Goal: Transaction & Acquisition: Purchase product/service

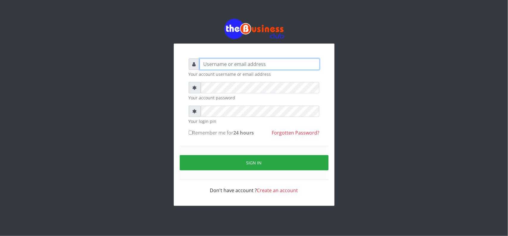
click at [227, 68] on input "text" at bounding box center [260, 63] width 120 height 11
type input "MubuyWallet"
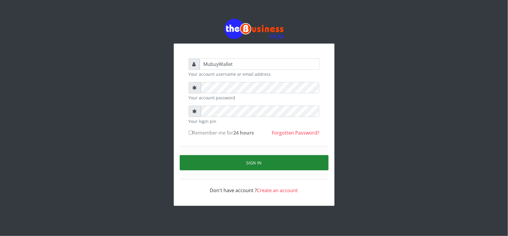
click at [256, 163] on button "Sign in" at bounding box center [254, 162] width 149 height 15
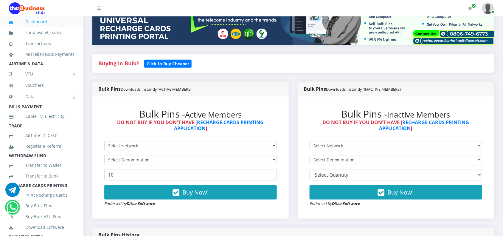
scroll to position [105, 0]
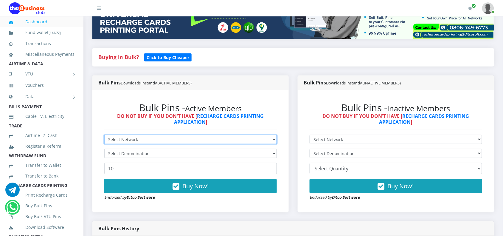
click at [207, 140] on select "Select Network MTN Globacom 9Mobile Airtel" at bounding box center [190, 139] width 172 height 9
click at [104, 135] on select "Select Network MTN Globacom 9Mobile Airtel" at bounding box center [190, 139] width 172 height 9
select select "MTN"
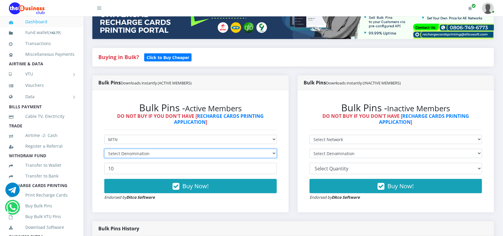
click at [243, 150] on select "Select Denomination" at bounding box center [190, 153] width 172 height 9
select select "193.98-200"
click at [104, 149] on select "Select Denomination MTN NGN100 - ₦96.99 MTN NGN200 - ₦193.98 MTN NGN400 - ₦387.…" at bounding box center [190, 153] width 172 height 9
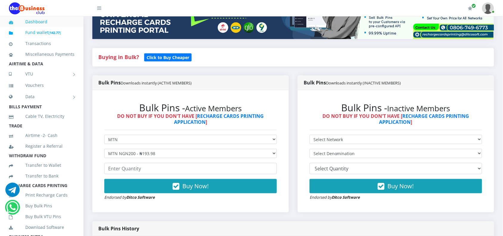
click at [29, 34] on link "Fund wallet [ 142.77 ]" at bounding box center [42, 33] width 66 height 14
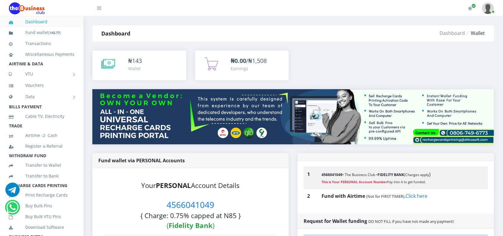
drag, startPoint x: 166, startPoint y: 205, endPoint x: 222, endPoint y: 205, distance: 56.9
click at [222, 205] on h3 "Your PERSONAL Account Details 4566041049 { Charge: 0.75% capped at N85 } { Fide…" at bounding box center [190, 205] width 172 height 50
copy span "4566041049"
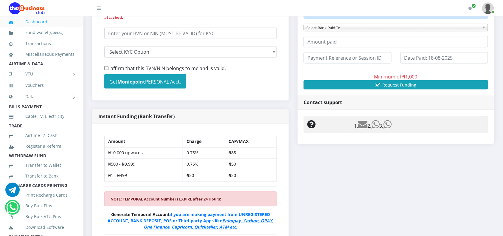
scroll to position [236, 0]
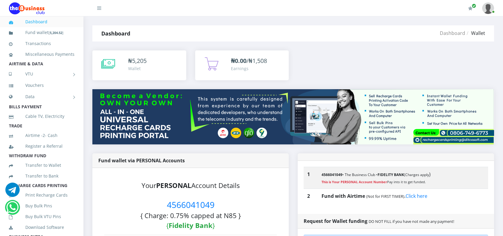
scroll to position [236, 0]
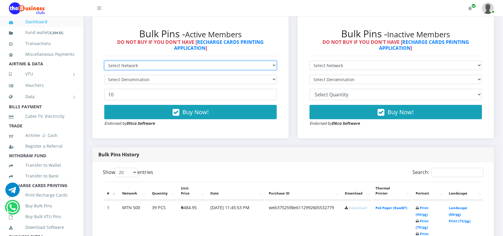
click at [157, 63] on select "Select Network MTN Globacom 9Mobile Airtel" at bounding box center [190, 65] width 172 height 9
select select "MTN"
click at [104, 61] on select "Select Network MTN Globacom 9Mobile Airtel" at bounding box center [190, 65] width 172 height 9
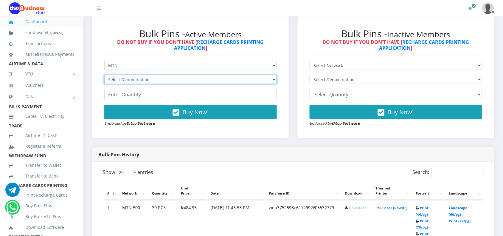
click at [140, 82] on select "Select Denomination" at bounding box center [190, 79] width 172 height 9
select select "193.98-200"
click at [104, 75] on select "Select Denomination MTN NGN100 - ₦96.99 MTN NGN200 - ₦193.98 MTN NGN400 - ₦387.…" at bounding box center [190, 79] width 172 height 9
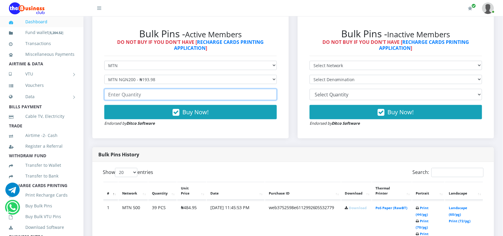
click at [129, 98] on input "number" at bounding box center [190, 94] width 172 height 11
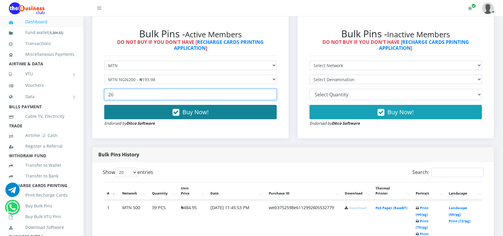
type input "26"
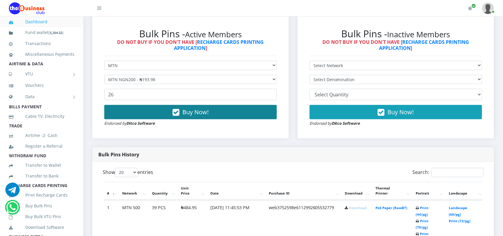
click at [246, 114] on button "Buy Now!" at bounding box center [190, 112] width 172 height 14
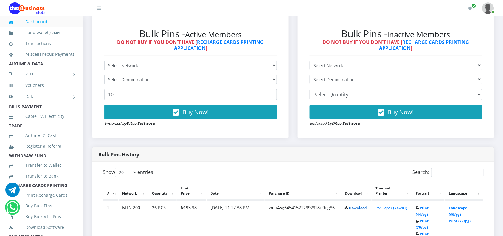
click at [357, 208] on link "Download" at bounding box center [358, 208] width 18 height 4
